Goal: Task Accomplishment & Management: Use online tool/utility

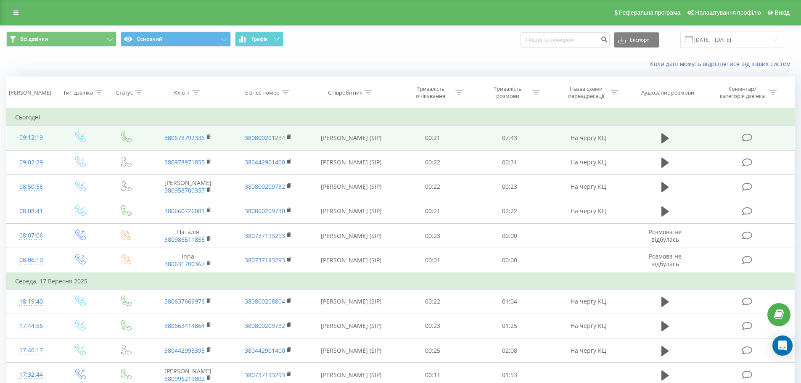
click at [677, 136] on td at bounding box center [665, 138] width 74 height 24
click at [670, 138] on button at bounding box center [665, 138] width 13 height 13
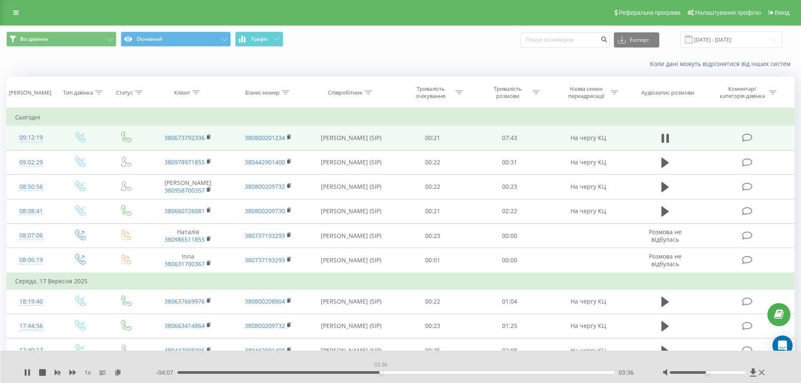
click at [381, 372] on div "03:36" at bounding box center [395, 372] width 437 height 3
click at [396, 372] on div "03:52" at bounding box center [395, 372] width 437 height 3
click at [410, 373] on div "03:56" at bounding box center [395, 372] width 437 height 3
click at [30, 376] on button at bounding box center [27, 372] width 7 height 7
click at [19, 374] on div "1 x - 03:23 04:20 04:20" at bounding box center [400, 367] width 801 height 32
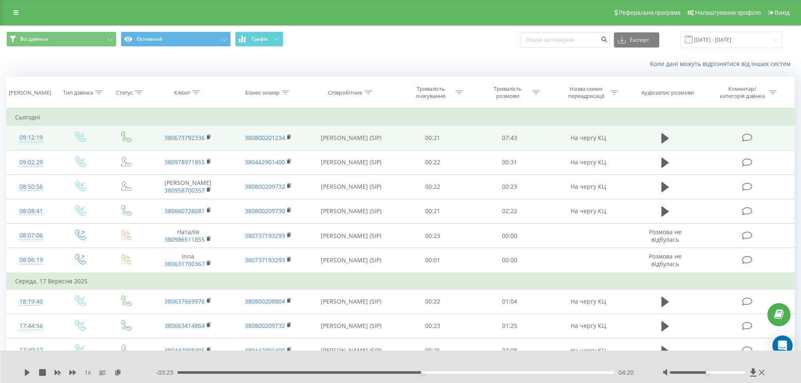
click at [23, 374] on div "1 x - 03:23 04:20 04:20" at bounding box center [400, 367] width 801 height 32
click at [27, 375] on icon at bounding box center [27, 372] width 5 height 7
click at [372, 374] on div "- 07:43 00:00 00:00" at bounding box center [399, 372] width 486 height 8
click at [378, 371] on div "04:21" at bounding box center [395, 372] width 437 height 3
click at [29, 369] on icon at bounding box center [27, 372] width 7 height 7
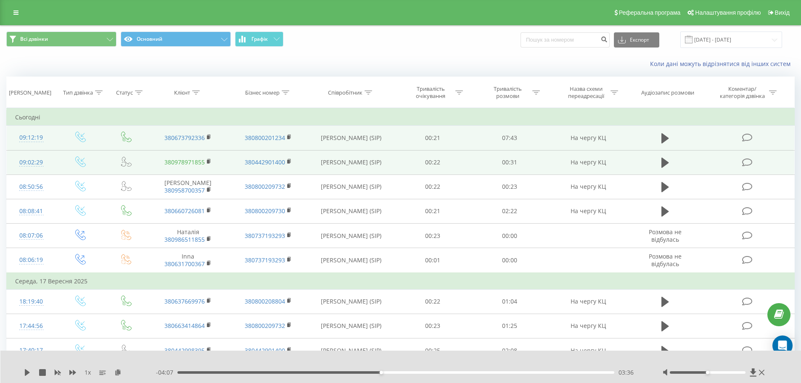
click at [205, 159] on link "380978971855" at bounding box center [184, 162] width 40 height 8
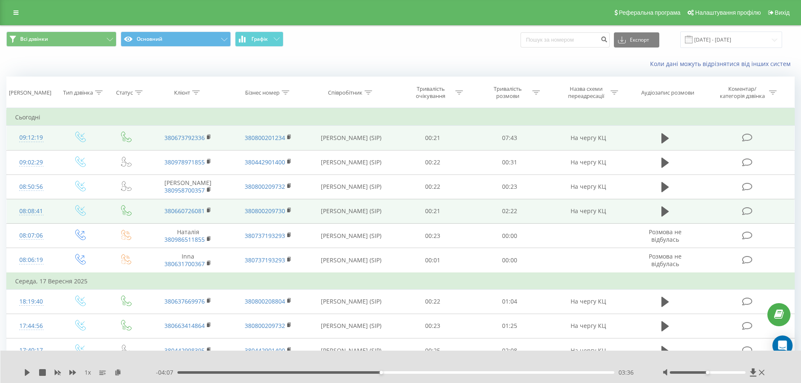
click at [38, 214] on div "08:08:41" at bounding box center [31, 211] width 32 height 16
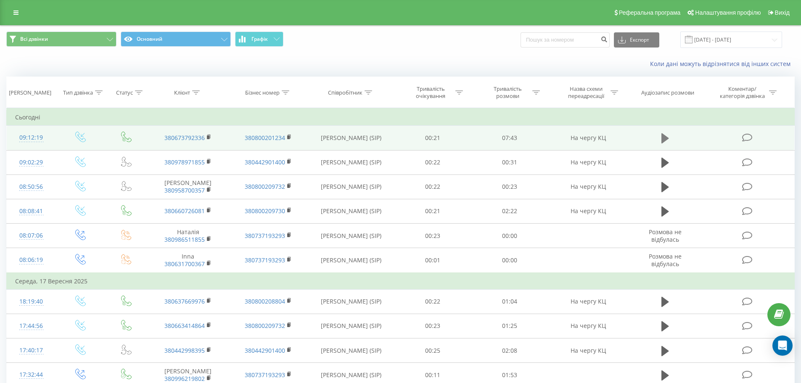
click at [661, 136] on icon at bounding box center [665, 138] width 8 height 10
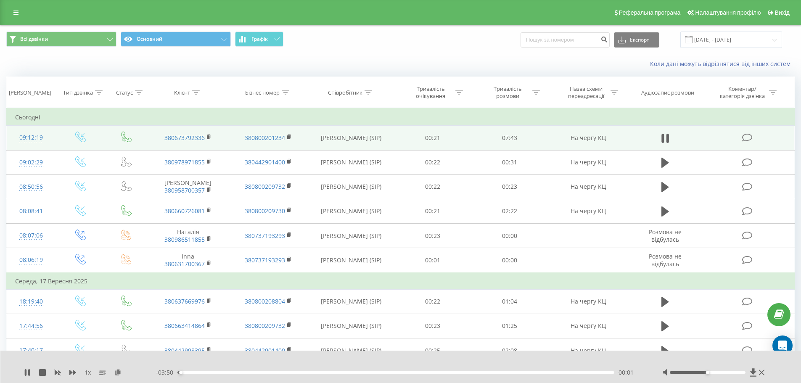
click at [303, 369] on div "- 03:50 00:01 00:01" at bounding box center [399, 372] width 486 height 8
click at [310, 372] on div "00:02" at bounding box center [395, 372] width 437 height 3
drag, startPoint x: 727, startPoint y: 370, endPoint x: 733, endPoint y: 372, distance: 6.5
click at [733, 372] on div at bounding box center [715, 372] width 104 height 8
drag, startPoint x: 732, startPoint y: 373, endPoint x: 744, endPoint y: 374, distance: 12.3
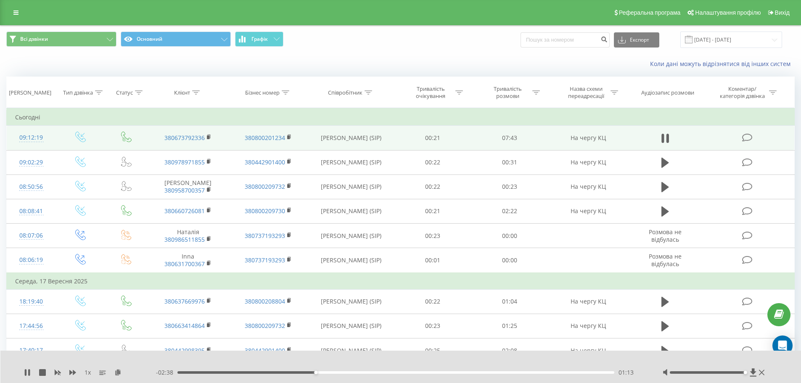
click at [744, 374] on div at bounding box center [715, 372] width 104 height 8
click at [353, 370] on div "- 02:37 01:14 01:14" at bounding box center [399, 372] width 486 height 8
click at [357, 373] on div "01:35" at bounding box center [395, 372] width 437 height 3
click at [393, 372] on div "01:54" at bounding box center [395, 372] width 437 height 3
click at [377, 374] on div "- 01:55 01:56 01:56" at bounding box center [399, 372] width 486 height 8
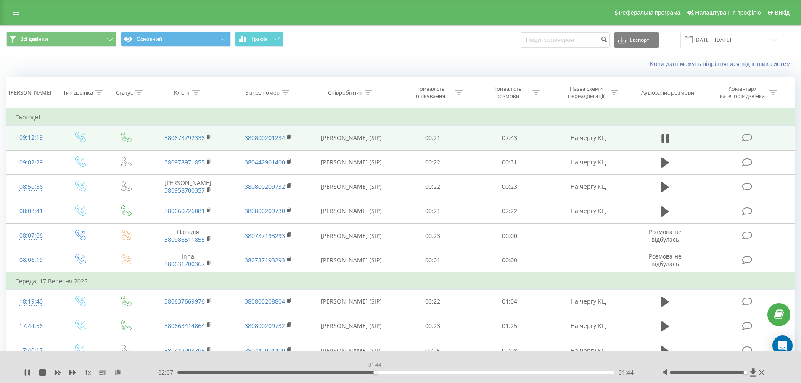
click at [375, 372] on div "01:44" at bounding box center [395, 372] width 437 height 3
click at [330, 373] on div "01:21" at bounding box center [395, 372] width 437 height 3
click at [30, 370] on icon at bounding box center [29, 372] width 2 height 7
click at [178, 374] on div "- 02:26 01:25 01:25" at bounding box center [399, 372] width 486 height 8
drag, startPoint x: 336, startPoint y: 371, endPoint x: 324, endPoint y: 373, distance: 11.9
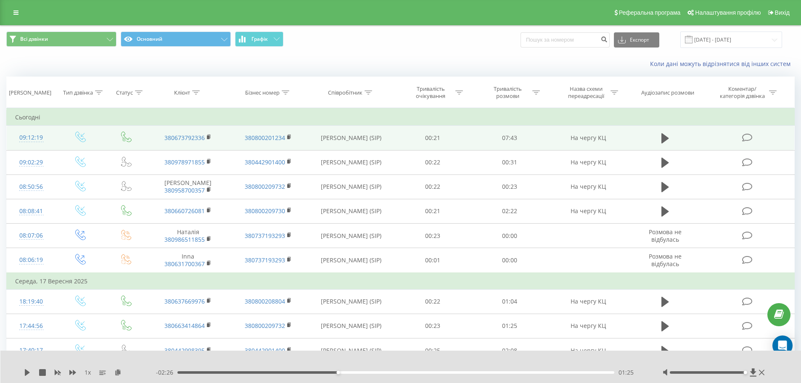
click at [324, 373] on div "- 02:26 01:25 01:25" at bounding box center [399, 372] width 486 height 8
drag, startPoint x: 338, startPoint y: 373, endPoint x: 175, endPoint y: 377, distance: 162.8
click at [175, 377] on div "1 x - 03:51 00:00 00:00" at bounding box center [400, 367] width 801 height 32
click at [25, 373] on icon at bounding box center [27, 372] width 7 height 7
click at [231, 375] on div "- 03:45 00:06 00:06" at bounding box center [399, 372] width 486 height 8
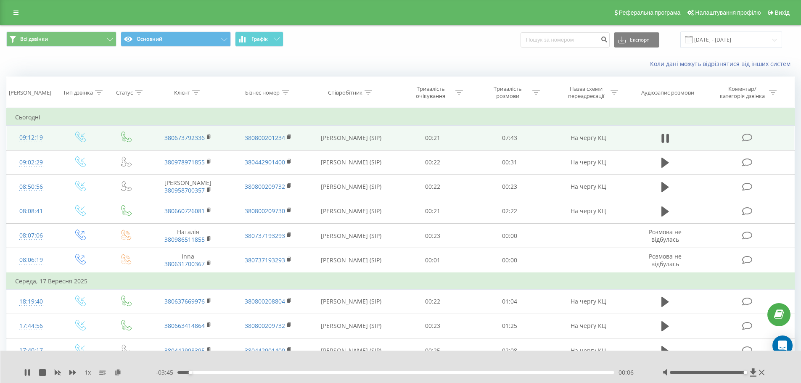
click at [233, 373] on div "00:06" at bounding box center [395, 372] width 437 height 3
click at [270, 372] on div "00:35" at bounding box center [395, 372] width 437 height 3
click at [309, 371] on div "00:57" at bounding box center [395, 372] width 437 height 3
click at [25, 372] on icon at bounding box center [26, 372] width 2 height 7
click at [25, 374] on icon at bounding box center [27, 372] width 7 height 7
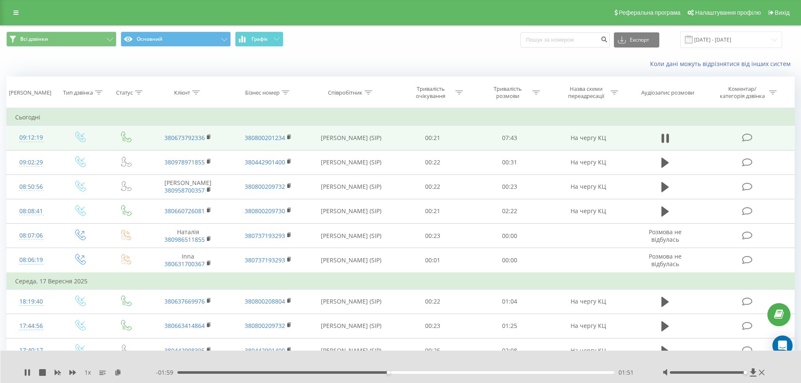
click at [408, 370] on div "- 01:59 01:51 01:51" at bounding box center [399, 372] width 486 height 8
click at [408, 373] on div "01:52" at bounding box center [395, 372] width 437 height 3
click at [428, 372] on div "02:13" at bounding box center [395, 372] width 437 height 3
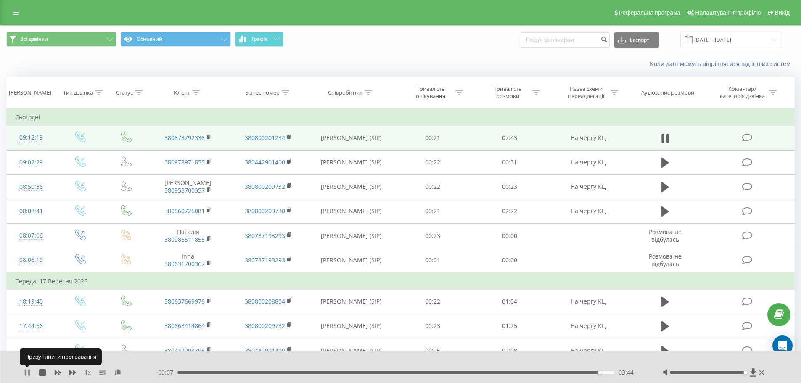
click at [26, 374] on icon at bounding box center [27, 372] width 7 height 7
